Goal: Information Seeking & Learning: Learn about a topic

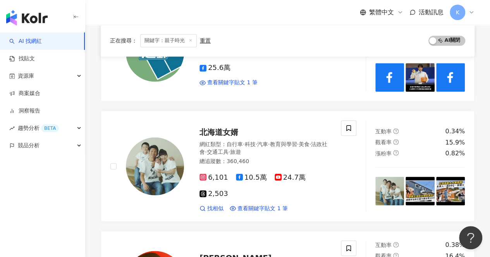
click at [208, 39] on div "重置" at bounding box center [205, 41] width 11 height 6
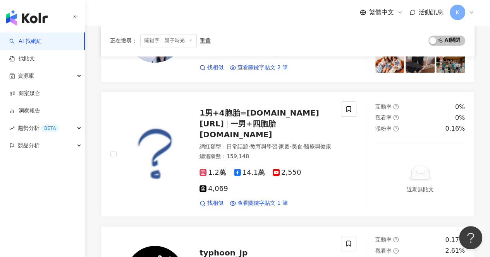
scroll to position [123, 0]
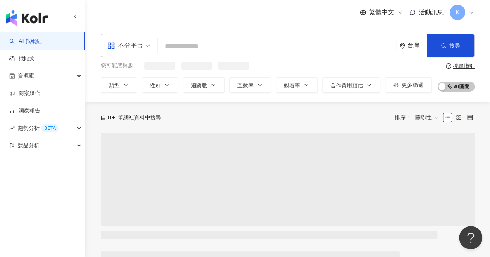
click at [206, 49] on input "search" at bounding box center [277, 46] width 232 height 15
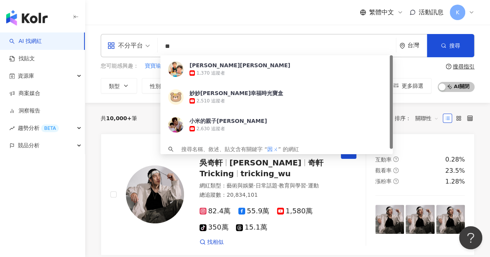
type input "*"
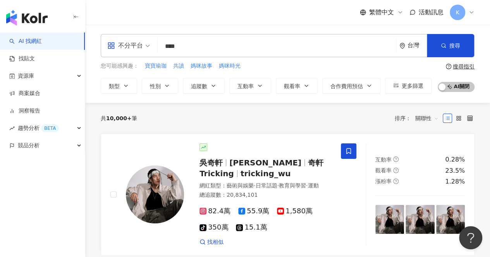
type input "****"
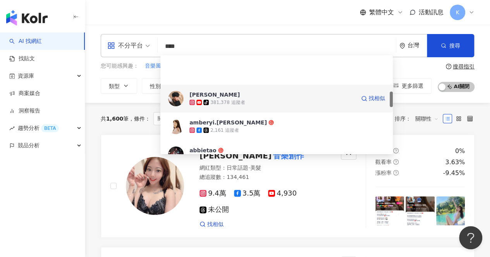
scroll to position [232, 0]
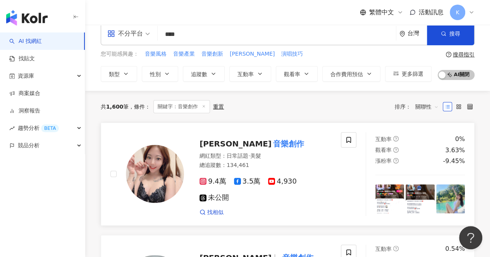
scroll to position [0, 0]
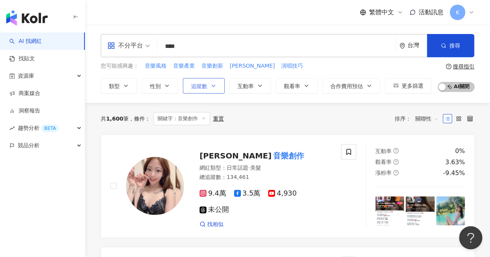
click at [214, 88] on icon "button" at bounding box center [213, 86] width 6 height 6
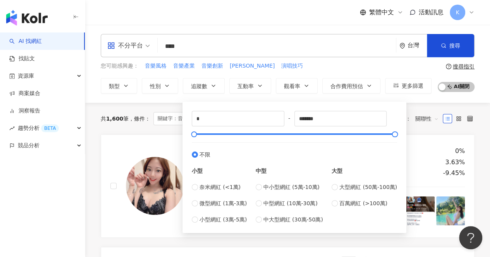
click at [226, 208] on div "奈米網紅 (<1萬) 微型網紅 (1萬-3萬) 小型網紅 (3萬-5萬)" at bounding box center [219, 203] width 55 height 41
click at [221, 205] on span "微型網紅 (1萬-3萬)" at bounding box center [222, 203] width 47 height 9
type input "*****"
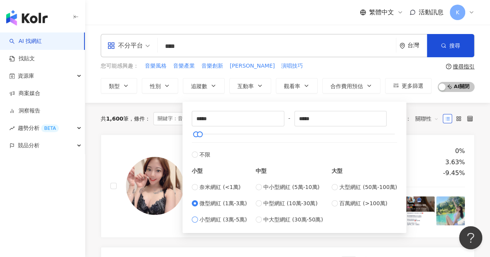
click at [221, 221] on span "小型網紅 (3萬-5萬)" at bounding box center [222, 220] width 47 height 9
type input "*****"
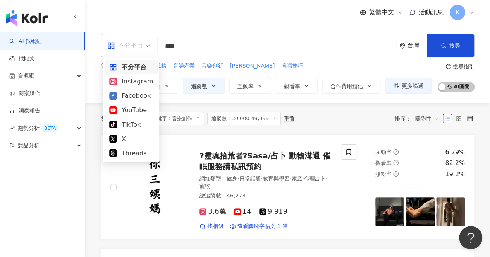
click at [144, 45] on span "不分平台" at bounding box center [128, 45] width 43 height 12
click at [141, 80] on div "Instagram" at bounding box center [131, 82] width 44 height 10
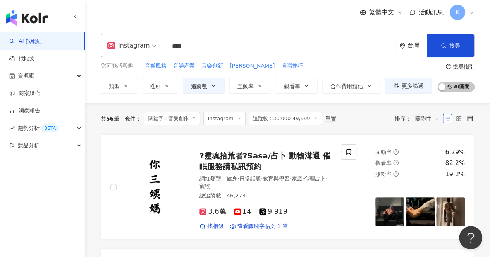
click at [228, 46] on input "****" at bounding box center [279, 46] width 225 height 15
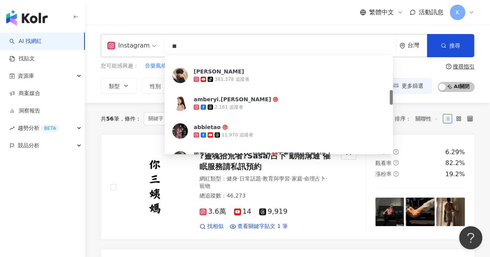
type input "*"
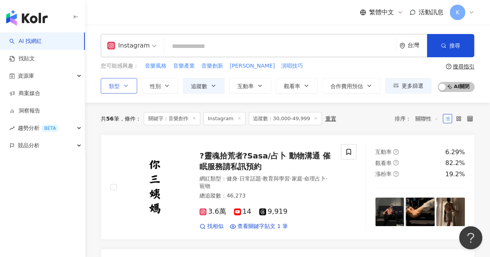
click at [121, 85] on button "類型" at bounding box center [119, 85] width 36 height 15
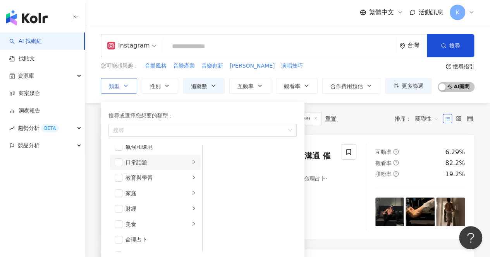
scroll to position [77, 0]
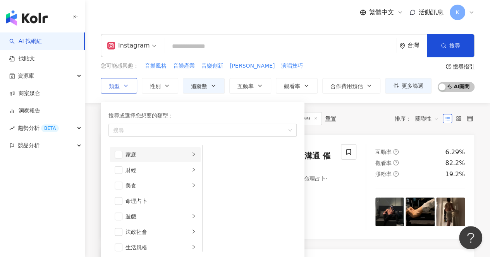
click at [152, 151] on div "家庭" at bounding box center [157, 155] width 64 height 9
click at [212, 169] on span "button" at bounding box center [213, 170] width 8 height 8
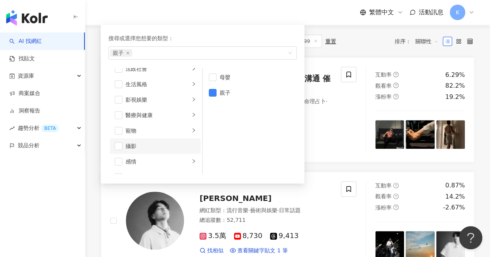
scroll to position [152, 0]
click at [138, 140] on div "寵物" at bounding box center [157, 142] width 64 height 9
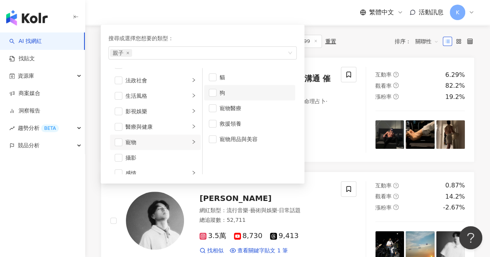
click at [216, 94] on li "狗" at bounding box center [249, 92] width 91 height 15
click at [214, 77] on span "button" at bounding box center [213, 78] width 8 height 8
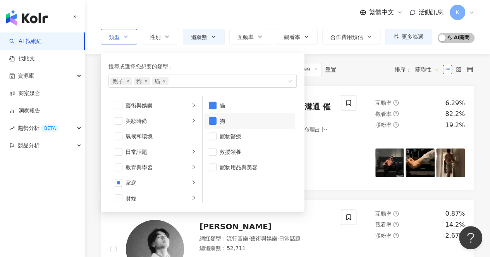
scroll to position [39, 0]
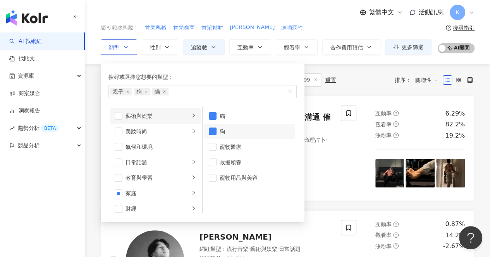
click at [162, 117] on div "藝術與娛樂" at bounding box center [157, 116] width 64 height 9
click at [227, 130] on div "音樂" at bounding box center [254, 131] width 71 height 9
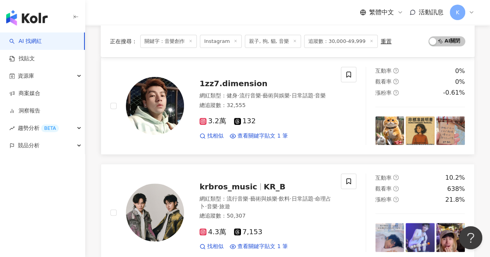
scroll to position [116, 0]
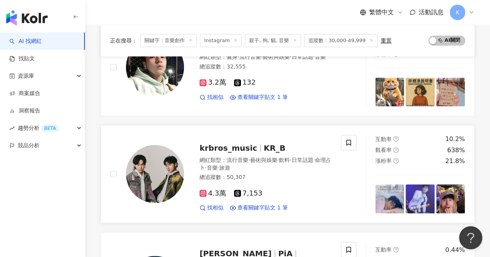
click at [241, 146] on span "krbros_music" at bounding box center [228, 148] width 58 height 9
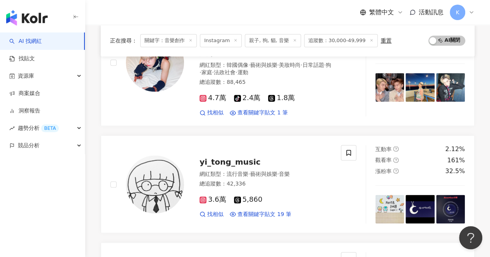
scroll to position [503, 0]
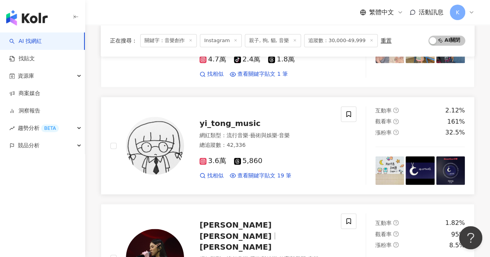
click at [231, 119] on span "yi_tong_music" at bounding box center [229, 123] width 61 height 9
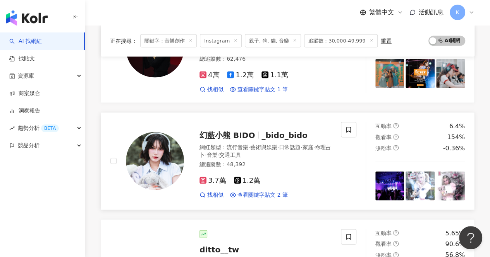
scroll to position [697, 0]
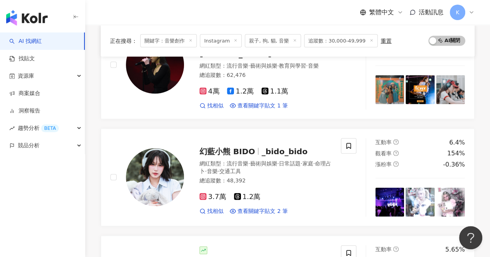
click at [370, 41] on line at bounding box center [371, 40] width 2 height 2
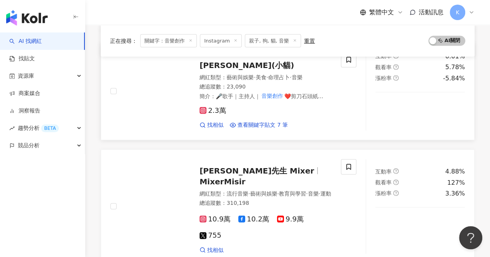
scroll to position [852, 0]
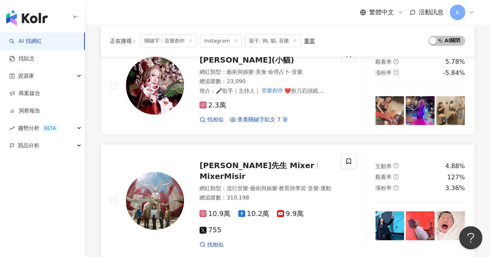
click at [245, 172] on span "MixerMisir" at bounding box center [222, 176] width 46 height 9
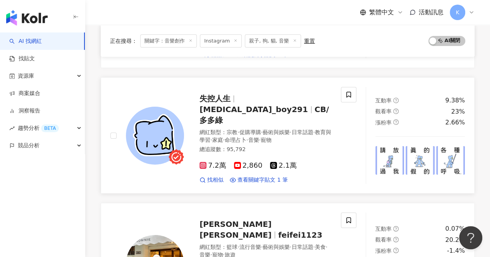
scroll to position [1277, 0]
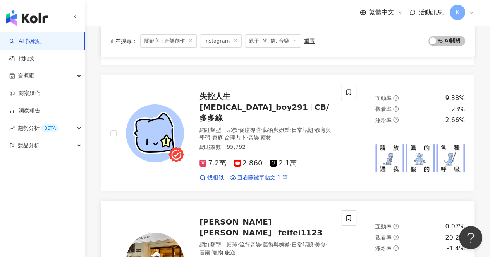
click at [278, 228] on span "feifei1123" at bounding box center [300, 232] width 44 height 9
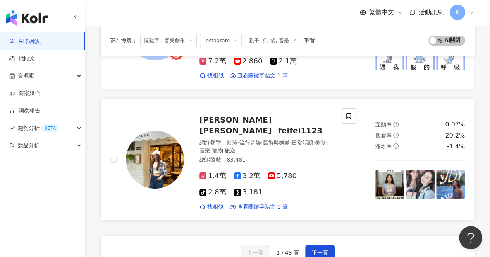
scroll to position [1393, 0]
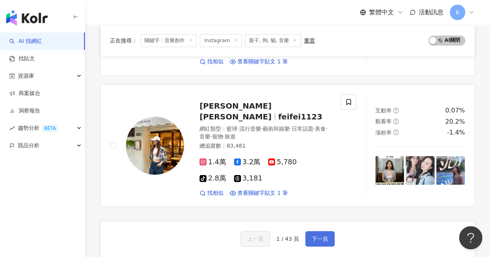
click at [317, 236] on span "下一頁" at bounding box center [320, 239] width 16 height 6
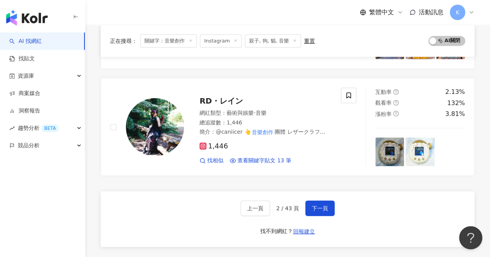
scroll to position [1335, 0]
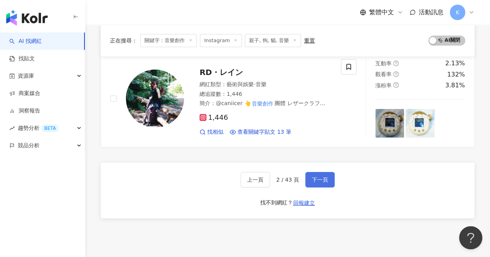
click at [324, 177] on span "下一頁" at bounding box center [320, 180] width 16 height 6
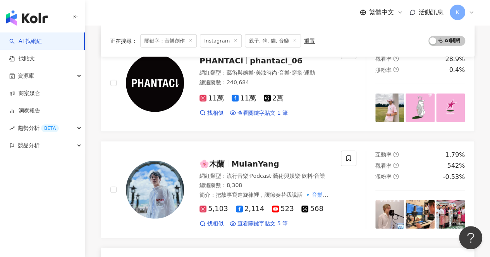
scroll to position [1013, 0]
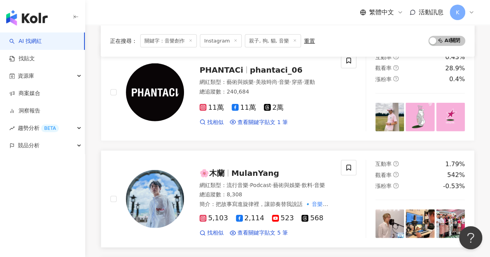
click at [244, 169] on span "MulanYang" at bounding box center [255, 173] width 48 height 9
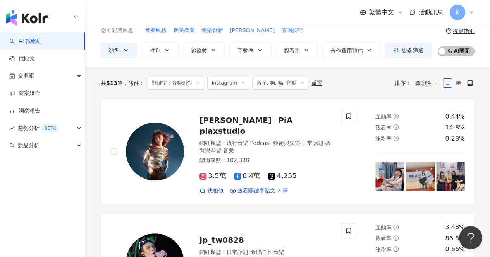
scroll to position [0, 0]
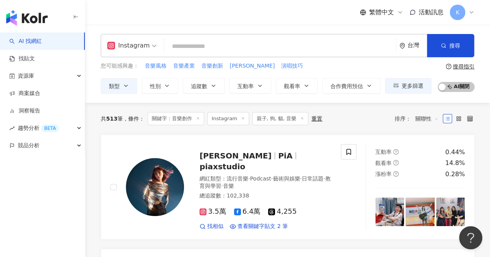
click at [212, 41] on input "search" at bounding box center [279, 46] width 225 height 15
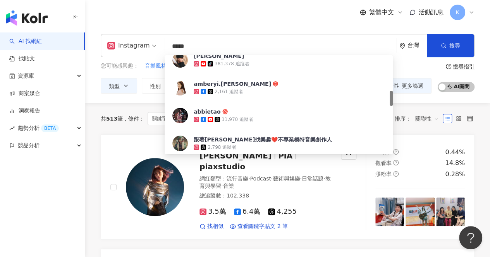
type input "****"
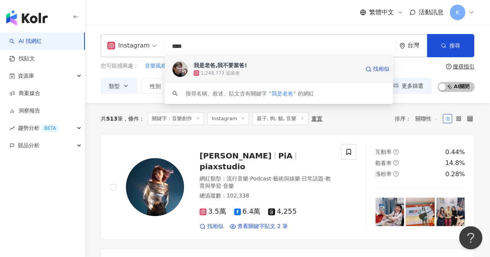
click at [207, 65] on div "我是老爸,我不要當爸!" at bounding box center [220, 66] width 53 height 8
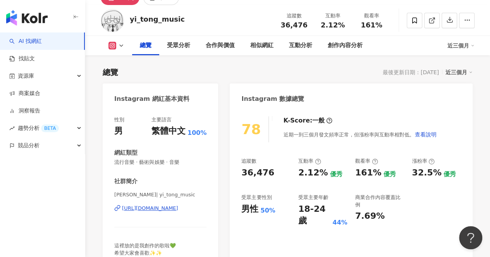
scroll to position [77, 0]
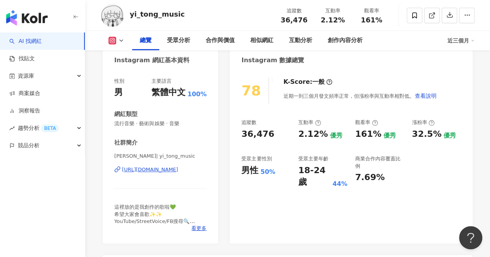
click at [168, 168] on div "https://www.instagram.com/yi_tong_music/" at bounding box center [150, 169] width 56 height 7
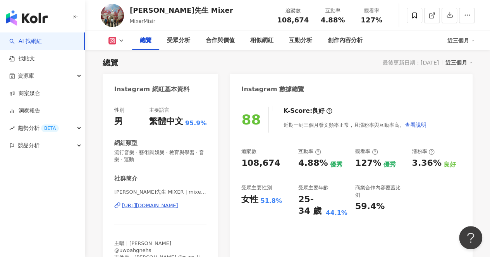
scroll to position [77, 0]
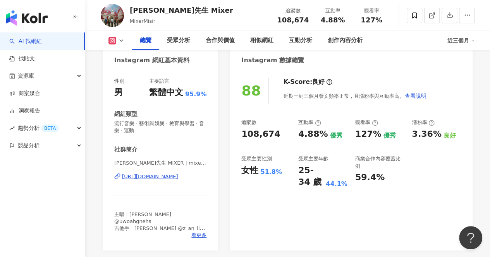
click at [168, 180] on div "麋先生 MIXER | mixerband_official https://www.instagram.com/mixerband_official/" at bounding box center [160, 182] width 92 height 45
click at [170, 179] on div "https://www.instagram.com/mixerband_official/" at bounding box center [150, 176] width 56 height 7
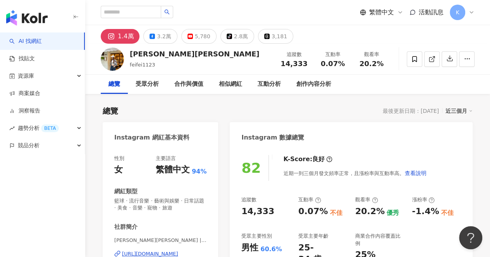
scroll to position [77, 0]
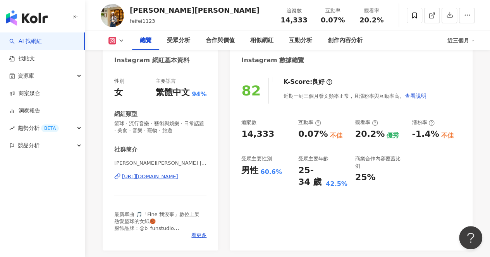
click at [166, 177] on div "https://www.instagram.com/feifei1123_/" at bounding box center [150, 176] width 56 height 7
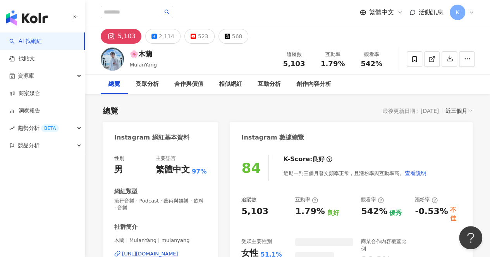
scroll to position [116, 0]
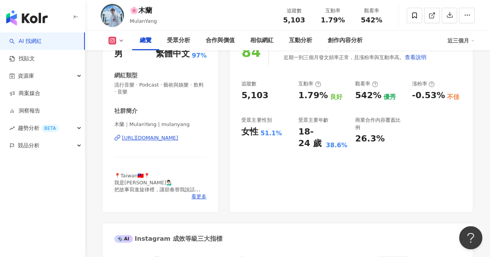
click at [171, 139] on div "https://www.instagram.com/mulanyang/" at bounding box center [150, 138] width 56 height 7
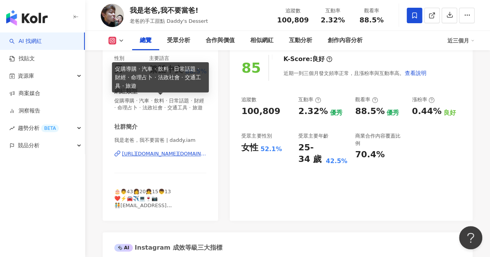
scroll to position [116, 0]
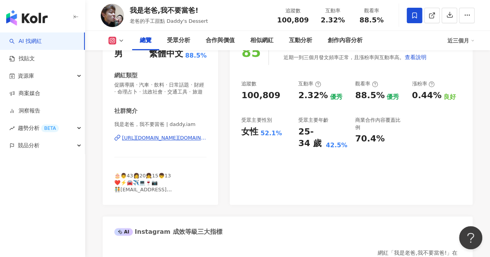
click at [168, 142] on div "[URL][DOMAIN_NAME][DOMAIN_NAME]" at bounding box center [164, 138] width 84 height 7
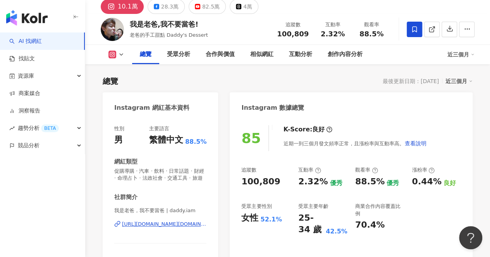
scroll to position [0, 0]
